Goal: Task Accomplishment & Management: Manage account settings

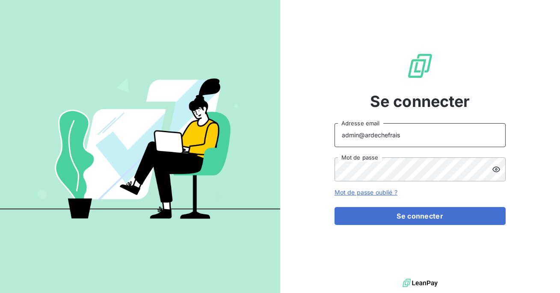
click at [409, 134] on input "admin@ardechefrais" at bounding box center [420, 135] width 171 height 24
type input "admin@visualysprotectsystems"
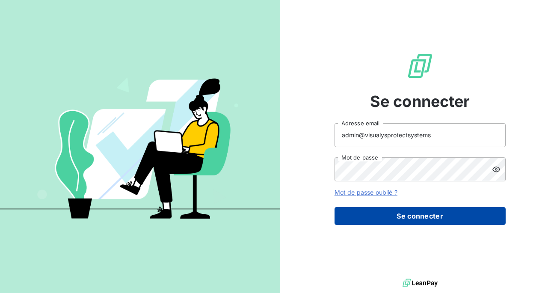
click at [404, 219] on button "Se connecter" at bounding box center [420, 216] width 171 height 18
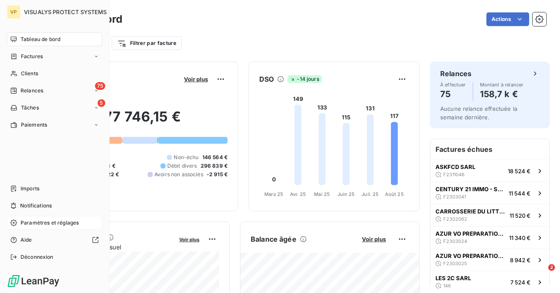
click at [41, 223] on span "Paramètres et réglages" at bounding box center [50, 223] width 58 height 8
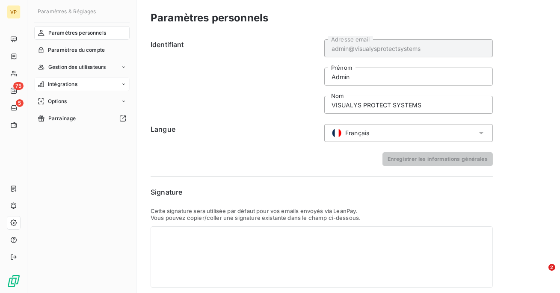
click at [71, 84] on span "Intégrations" at bounding box center [63, 84] width 30 height 8
